Goal: Task Accomplishment & Management: Complete application form

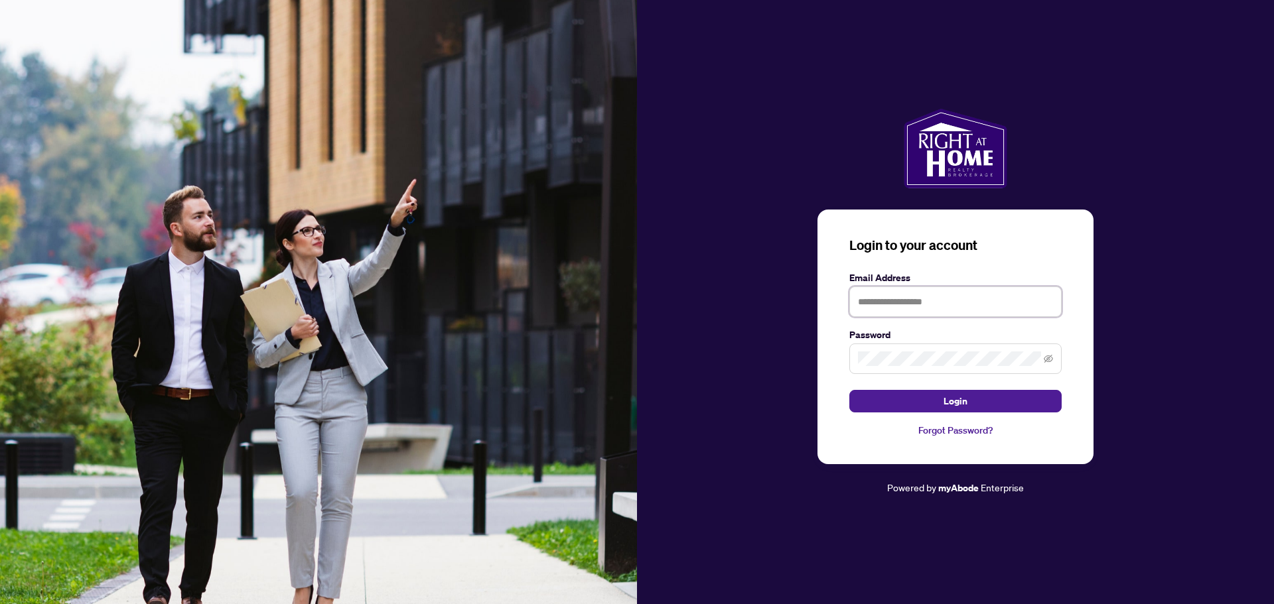
click at [934, 303] on input "text" at bounding box center [955, 302] width 212 height 31
type input "**********"
click at [977, 406] on button "Login" at bounding box center [955, 401] width 212 height 23
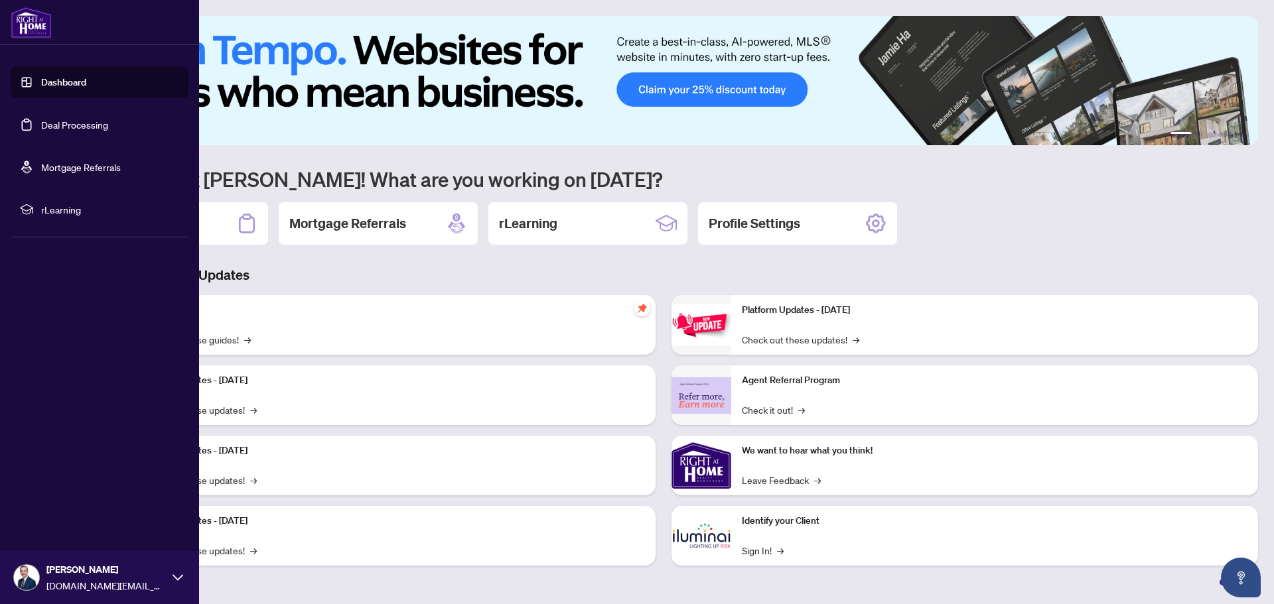
click at [72, 125] on link "Deal Processing" at bounding box center [74, 125] width 67 height 12
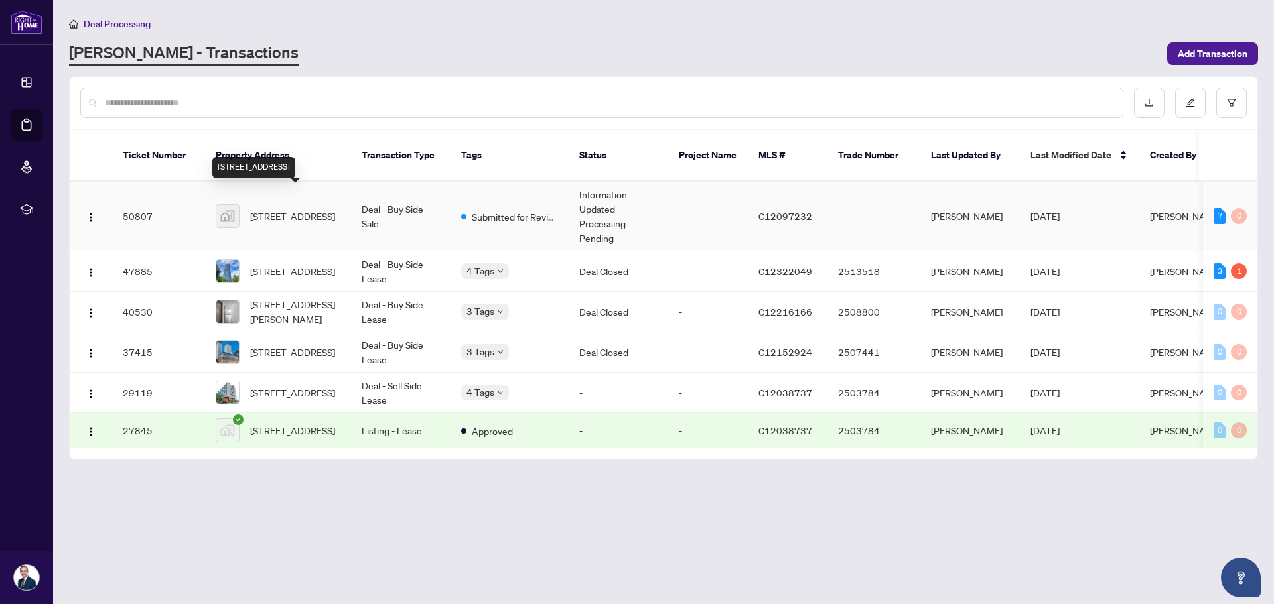
click at [264, 209] on span "[STREET_ADDRESS]" at bounding box center [292, 216] width 85 height 15
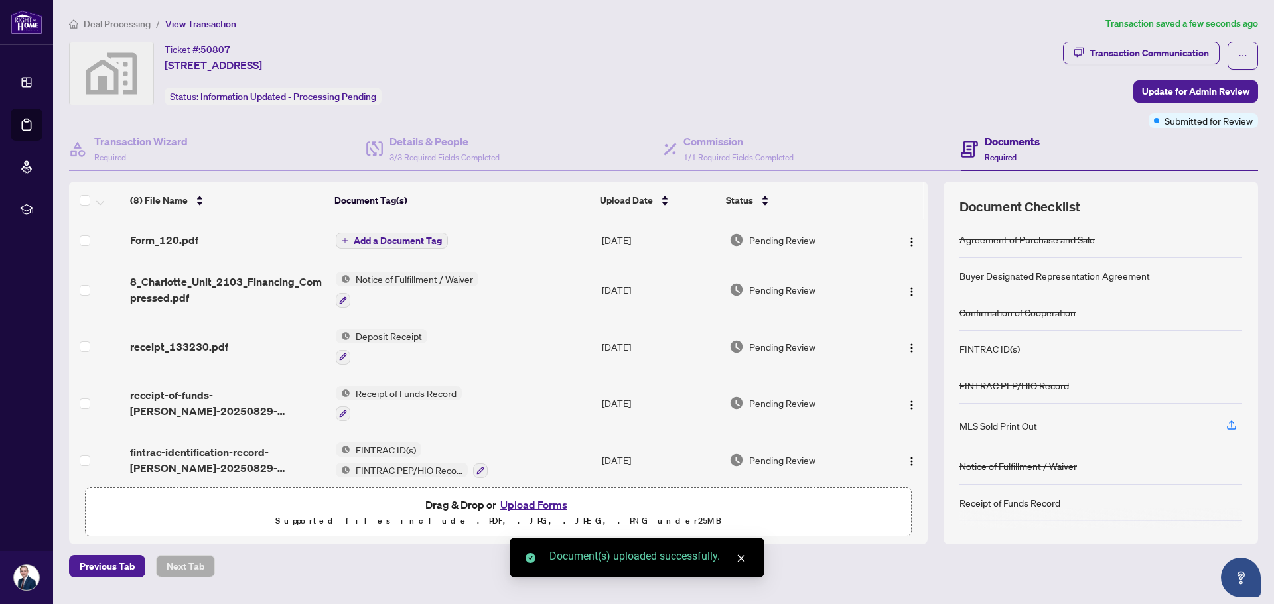
click at [378, 236] on span "Add a Document Tag" at bounding box center [398, 240] width 88 height 9
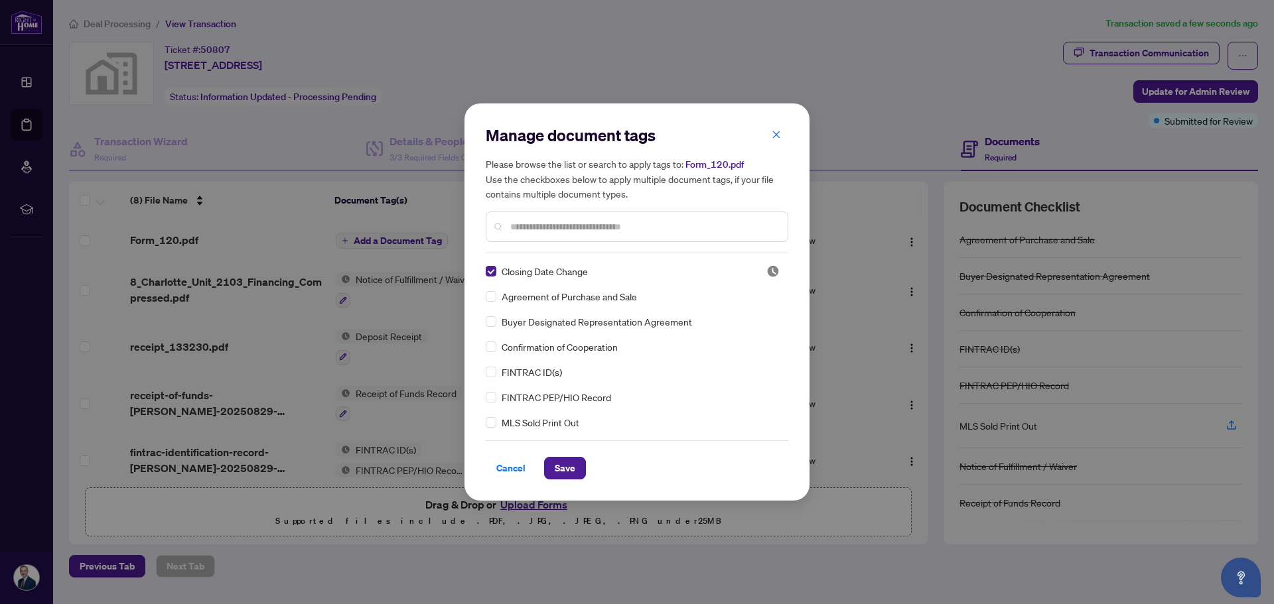
click at [550, 224] on input "text" at bounding box center [643, 227] width 267 height 15
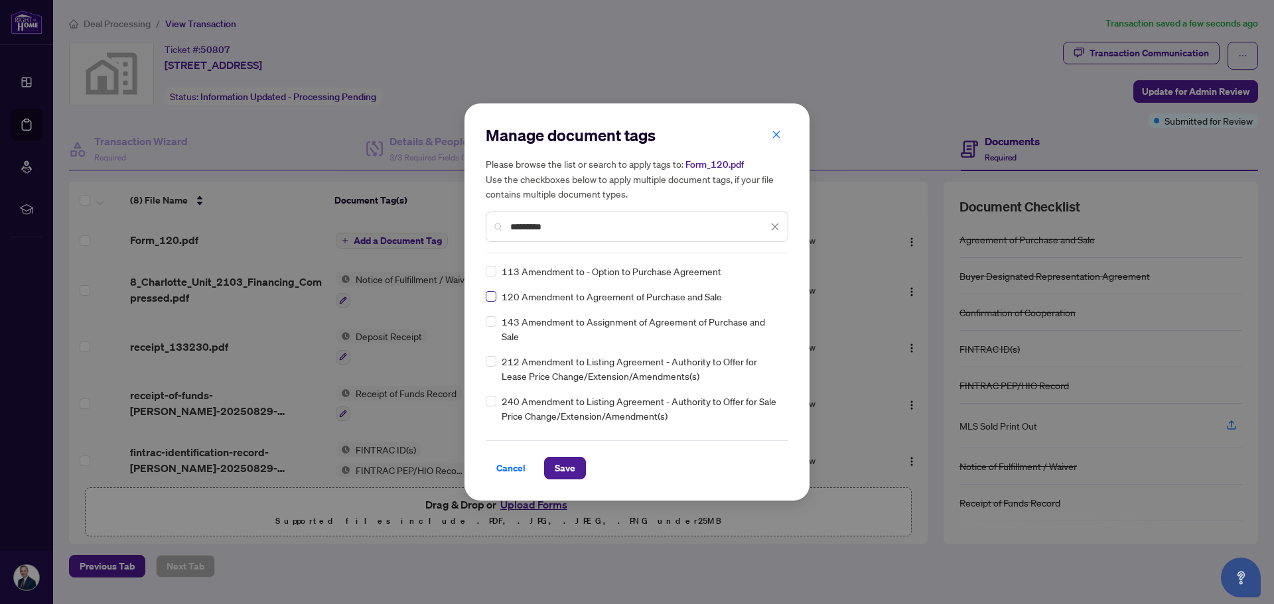
type input "*********"
click at [569, 462] on span "Save" at bounding box center [565, 468] width 21 height 21
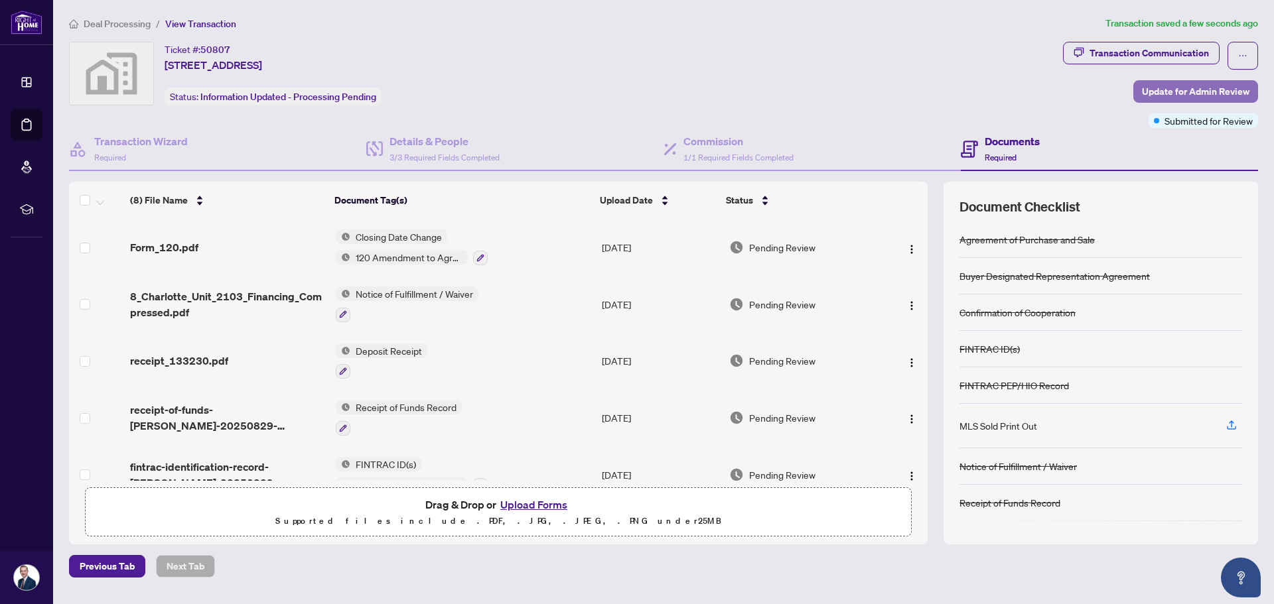
click at [1188, 91] on span "Update for Admin Review" at bounding box center [1195, 91] width 107 height 21
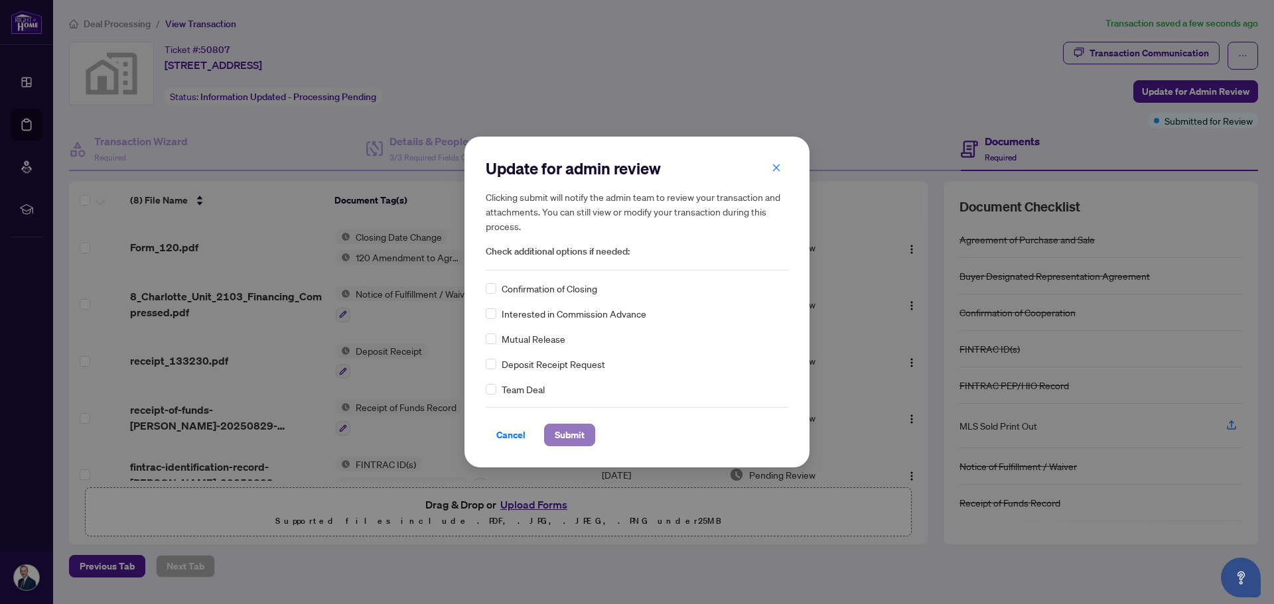
click at [582, 439] on span "Submit" at bounding box center [570, 435] width 30 height 21
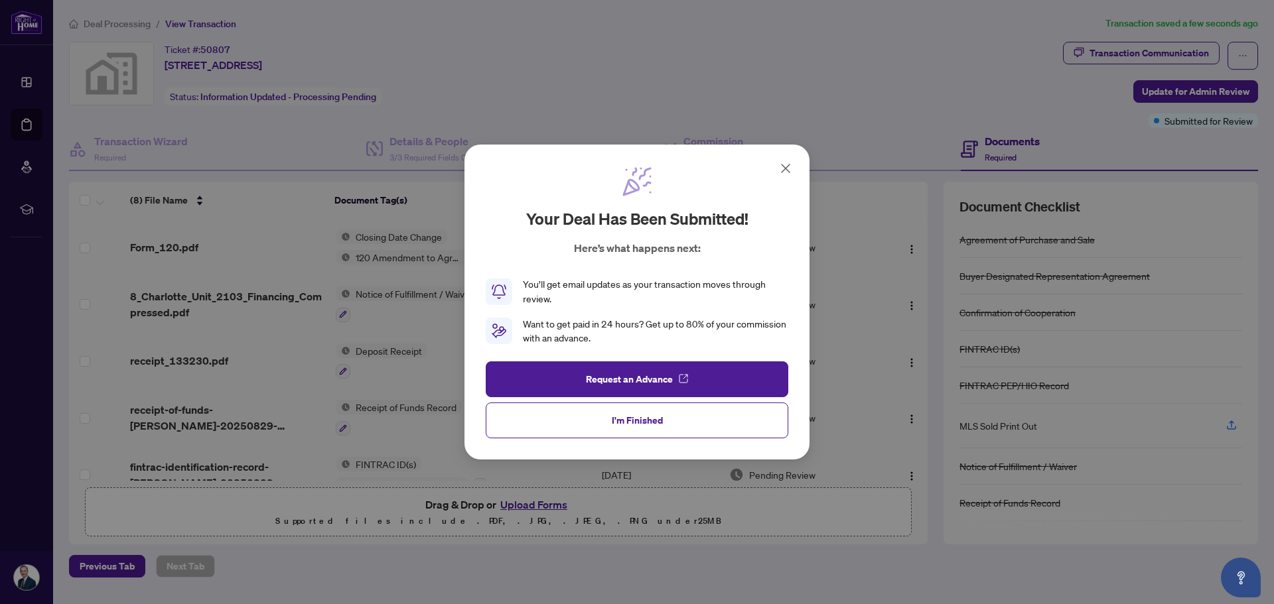
click at [780, 167] on icon at bounding box center [786, 169] width 16 height 16
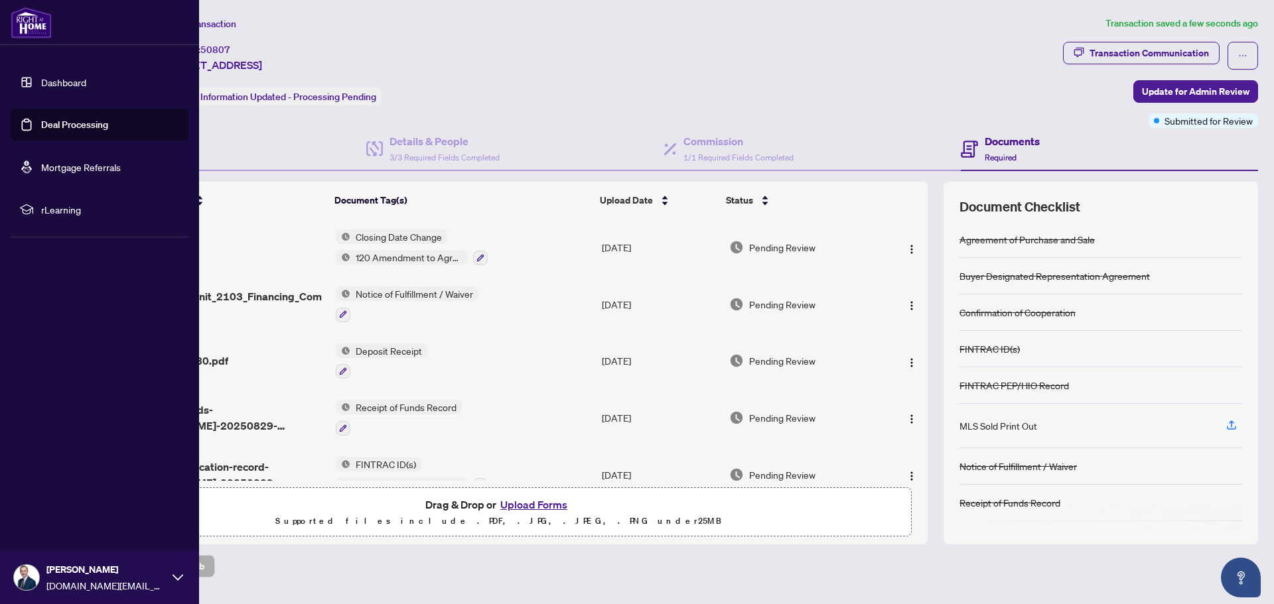
click at [52, 76] on link "Dashboard" at bounding box center [63, 82] width 45 height 12
